Goal: Task Accomplishment & Management: Use online tool/utility

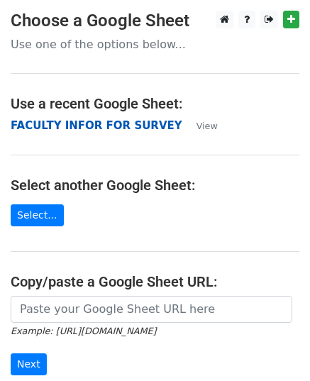
click at [44, 130] on strong "FACULTY INFOR FOR SURVEY" at bounding box center [97, 125] width 172 height 13
click at [51, 123] on strong "FACULTY INFOR FOR SURVEY" at bounding box center [97, 125] width 172 height 13
click at [110, 126] on strong "FACULTY INFOR FOR SURVEY" at bounding box center [97, 125] width 172 height 13
click at [77, 121] on strong "FACULTY INFOR FOR SURVEY" at bounding box center [97, 125] width 172 height 13
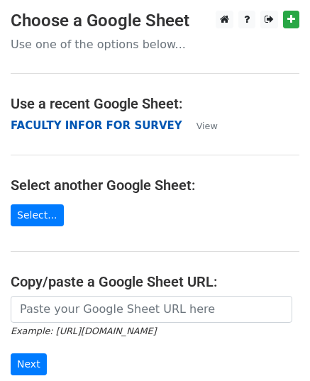
click at [77, 120] on strong "FACULTY INFOR FOR SURVEY" at bounding box center [97, 125] width 172 height 13
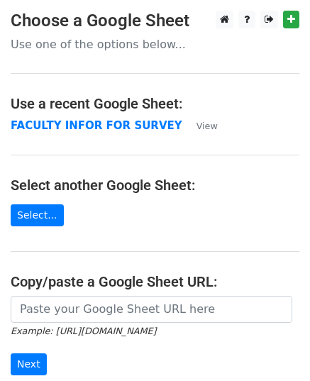
click at [72, 137] on main "Choose a Google Sheet Use one of the options below... Use a recent Google Sheet…" at bounding box center [155, 231] width 310 height 441
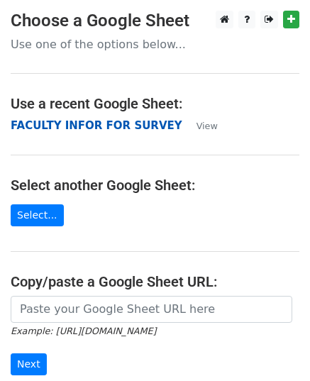
click at [72, 129] on strong "FACULTY INFOR FOR SURVEY" at bounding box center [97, 125] width 172 height 13
click at [64, 120] on strong "FACULTY INFOR FOR SURVEY" at bounding box center [97, 125] width 172 height 13
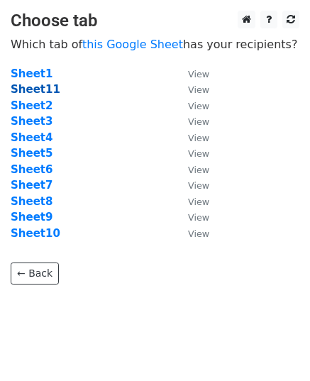
click at [44, 92] on strong "Sheet11" at bounding box center [36, 89] width 50 height 13
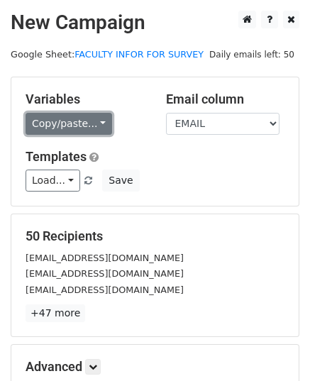
click at [92, 120] on link "Copy/paste..." at bounding box center [69, 124] width 87 height 22
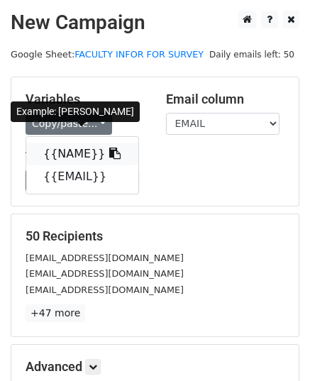
click at [74, 151] on link "{{NAME}}" at bounding box center [82, 154] width 112 height 23
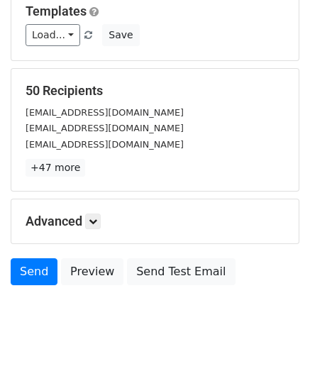
scroll to position [167, 0]
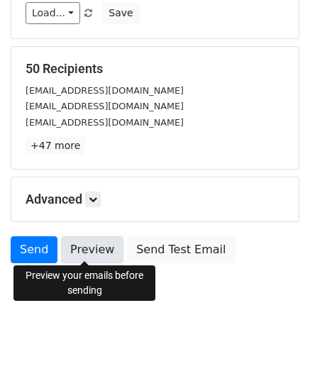
click at [85, 243] on link "Preview" at bounding box center [92, 249] width 62 height 27
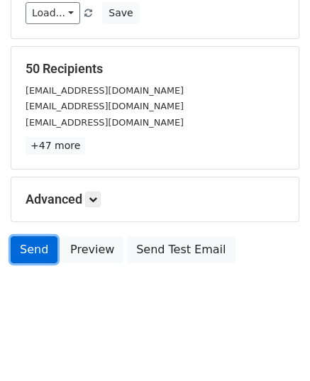
click at [38, 244] on link "Send" at bounding box center [34, 249] width 47 height 27
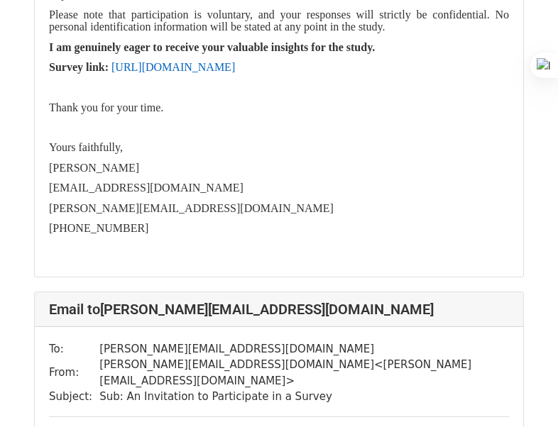
scroll to position [28596, 0]
